Goal: Find specific page/section: Find specific page/section

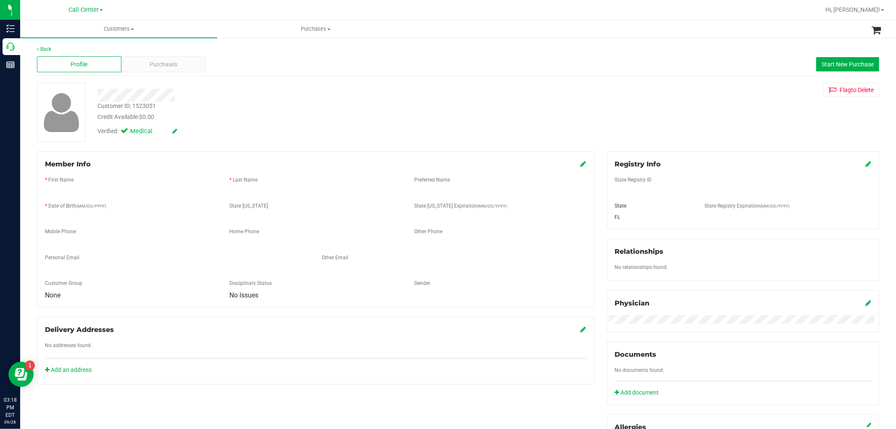
scroll to position [132, 0]
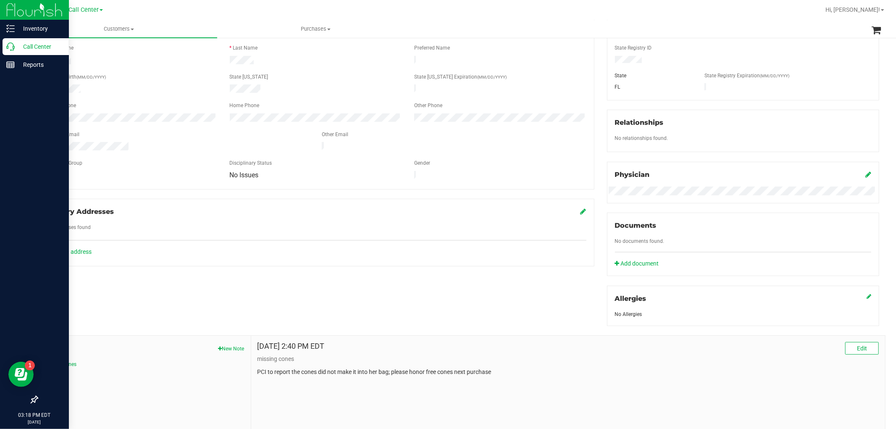
click at [9, 50] on icon at bounding box center [10, 46] width 8 height 8
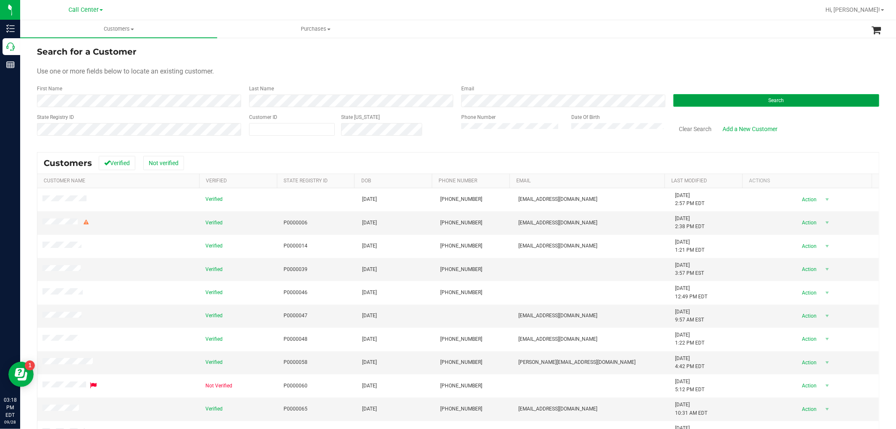
click at [679, 97] on button "Search" at bounding box center [777, 100] width 206 height 13
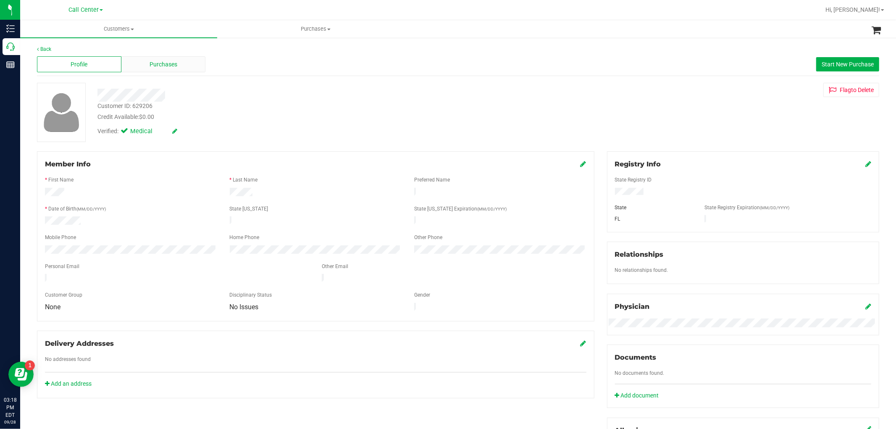
click at [145, 63] on div "Purchases" at bounding box center [163, 64] width 84 height 16
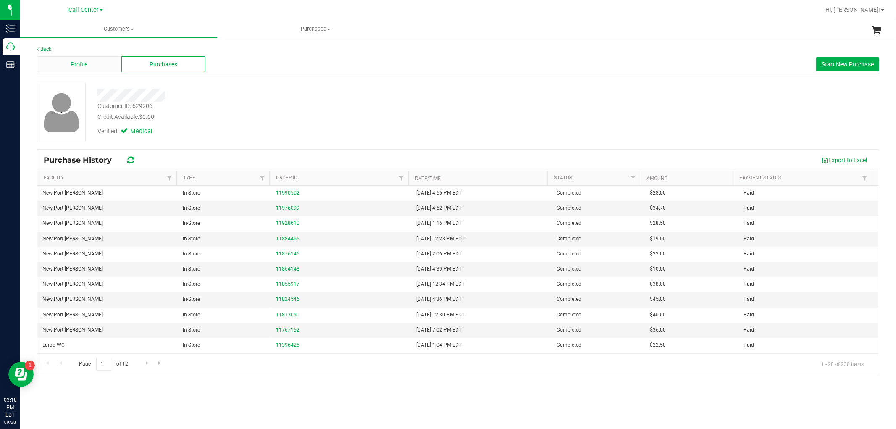
click at [61, 58] on div "Profile" at bounding box center [79, 64] width 84 height 16
